Goal: Transaction & Acquisition: Book appointment/travel/reservation

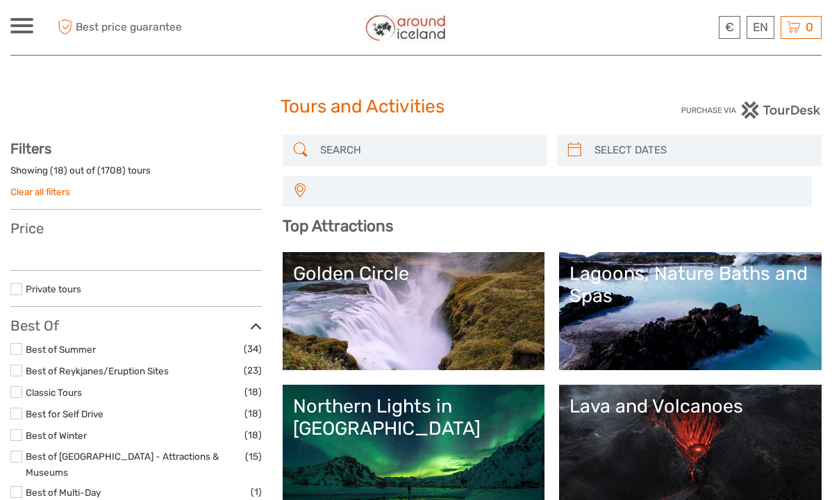
select select
click at [362, 153] on input "search" at bounding box center [428, 150] width 226 height 24
select select
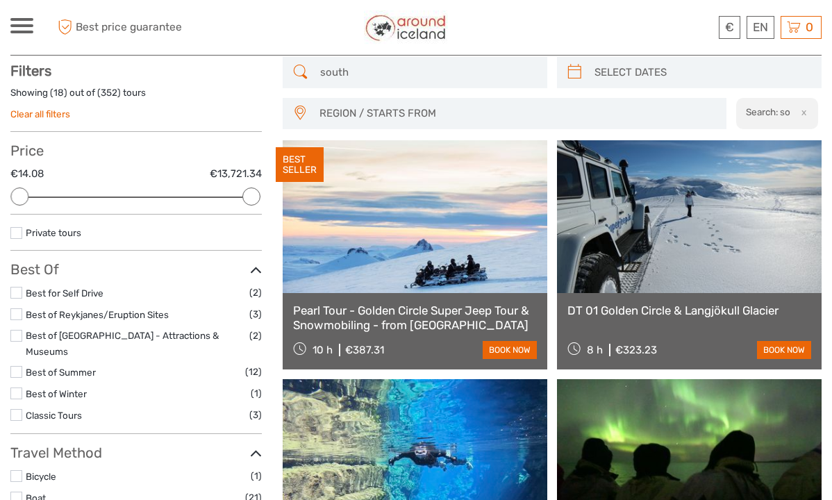
scroll to position [78, 0]
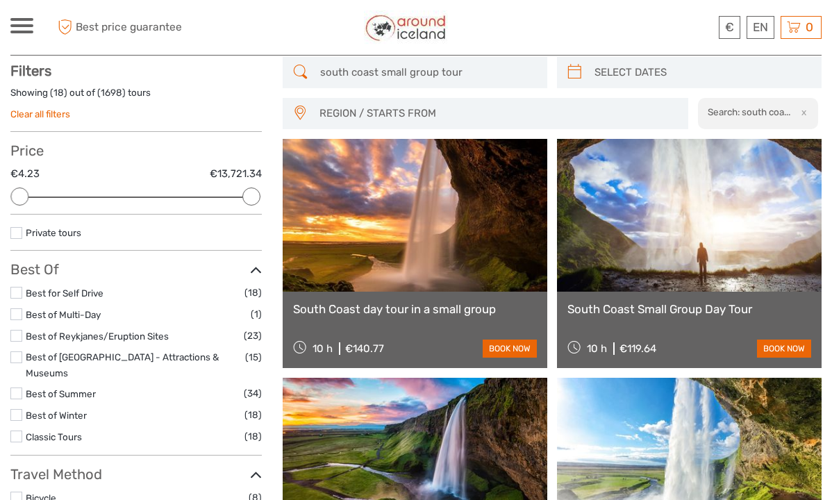
scroll to position [78, 0]
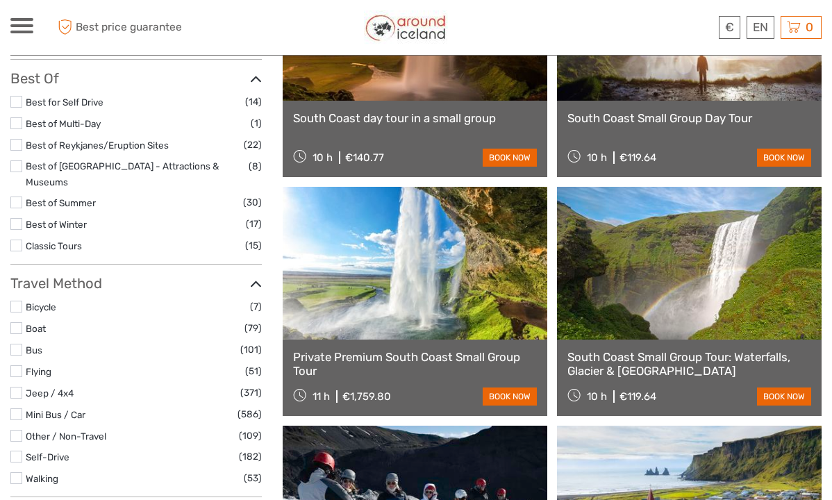
scroll to position [270, 0]
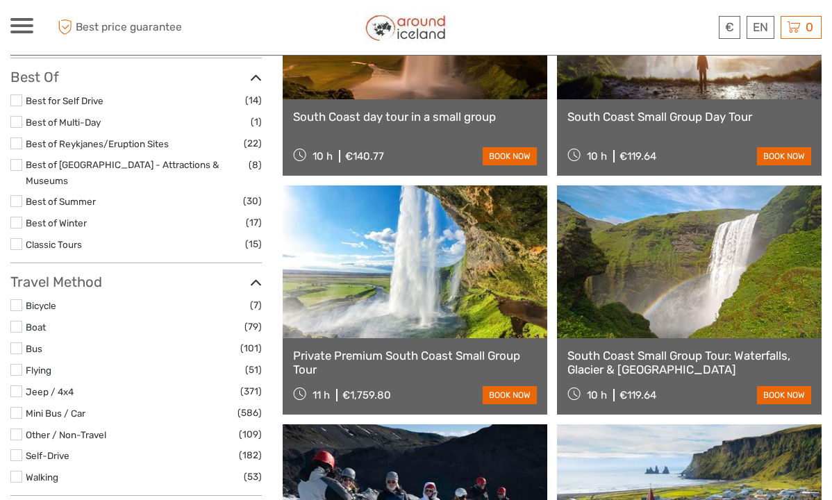
type input "south coast small group tour waterfall glacier"
click at [624, 272] on link at bounding box center [689, 261] width 265 height 153
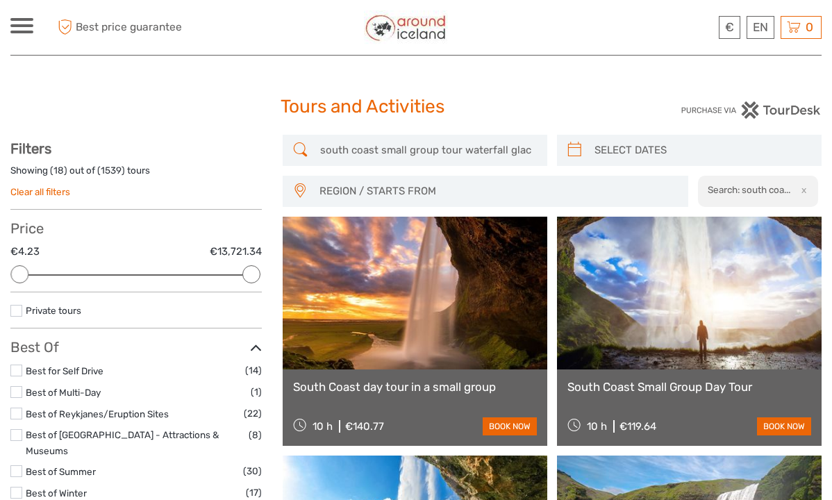
scroll to position [0, 0]
drag, startPoint x: 317, startPoint y: 148, endPoint x: 519, endPoint y: 183, distance: 205.7
click at [519, 183] on div "south coast small group tour waterfall glacier REGION / STARTS FROM Capital Reg…" at bounding box center [552, 171] width 539 height 72
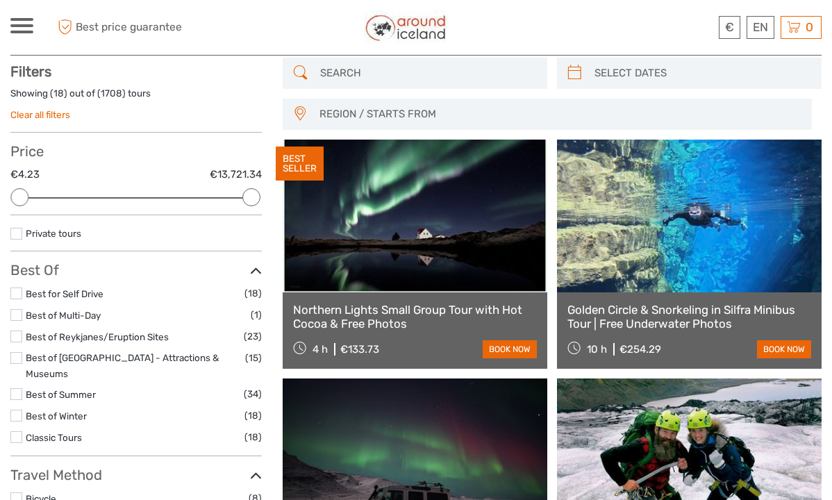
scroll to position [78, 0]
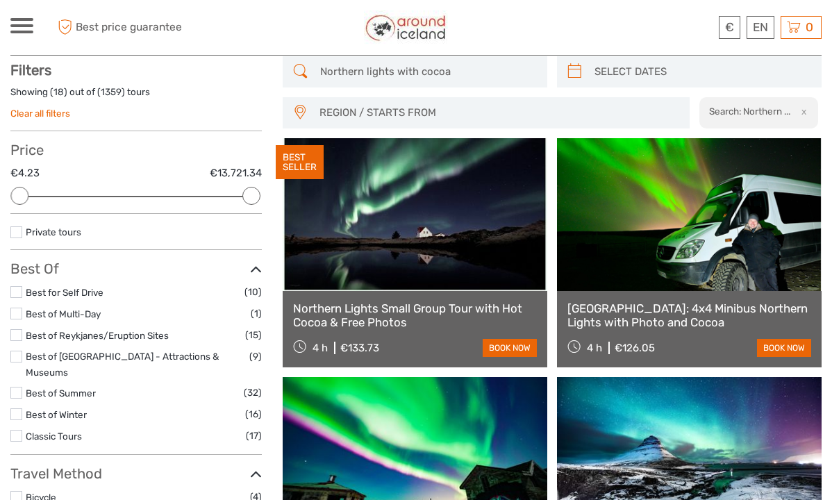
type input "Northern lights with cocoa"
click at [403, 305] on link "Northern Lights Small Group Tour with Hot Cocoa & Free Photos" at bounding box center [415, 315] width 244 height 28
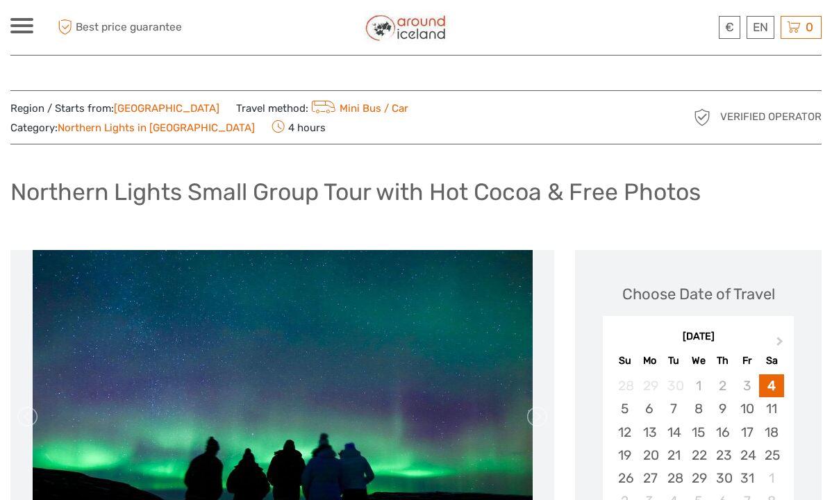
click at [26, 27] on div at bounding box center [21, 25] width 23 height 15
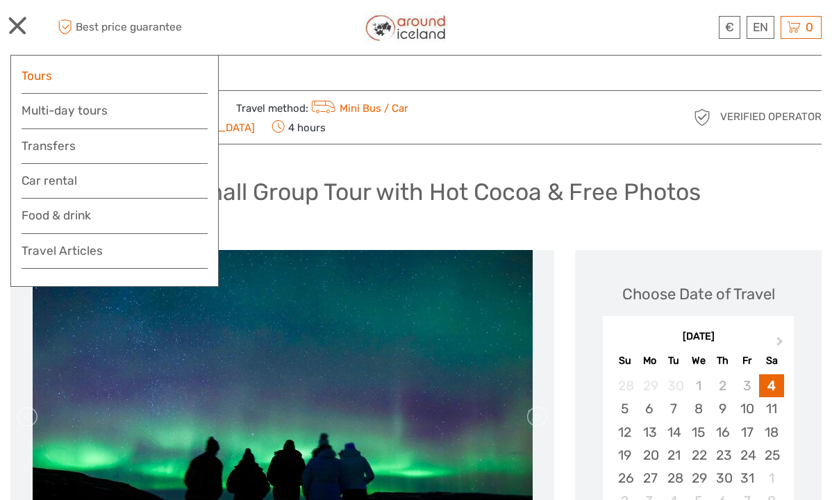
click at [93, 74] on link "Tours" at bounding box center [115, 76] width 186 height 20
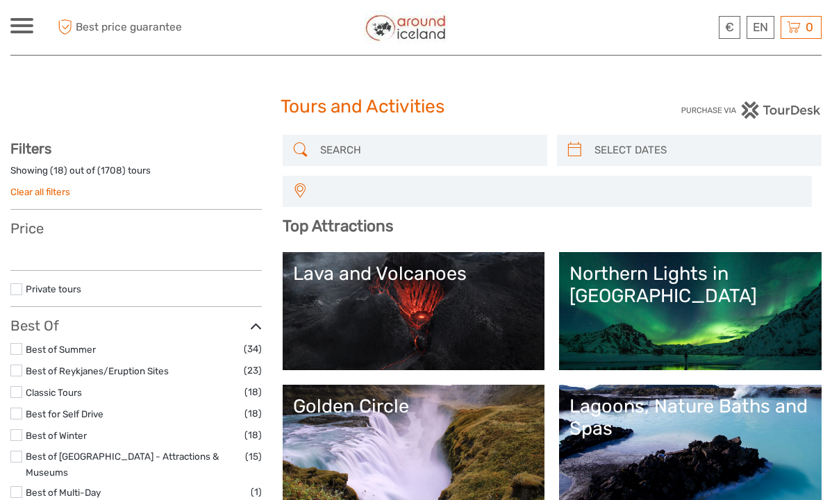
select select
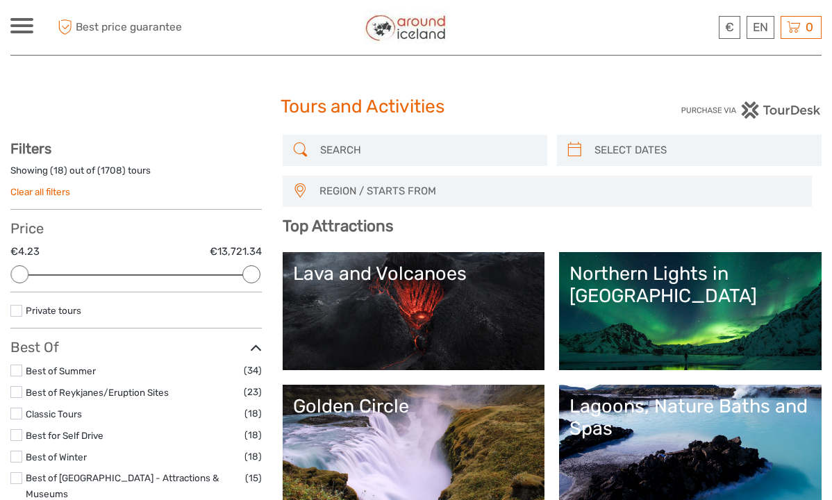
click at [336, 153] on input "search" at bounding box center [428, 150] width 226 height 24
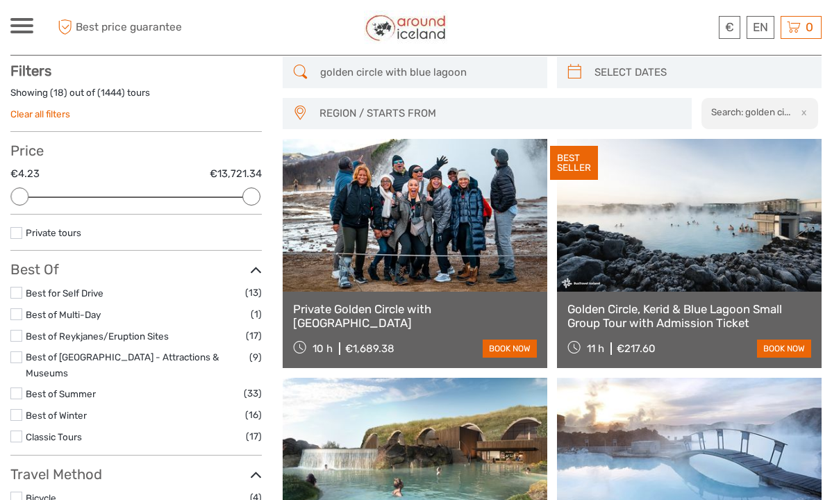
scroll to position [78, 0]
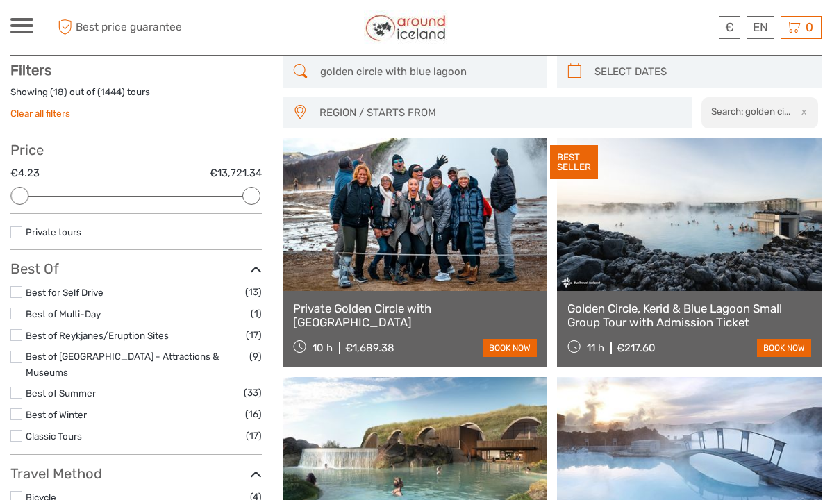
type input "golden circle with blue lagoon"
click at [668, 322] on link "Golden Circle, Kerid & Blue Lagoon Small Group Tour with Admission Ticket" at bounding box center [689, 315] width 244 height 28
